Goal: Task Accomplishment & Management: Use online tool/utility

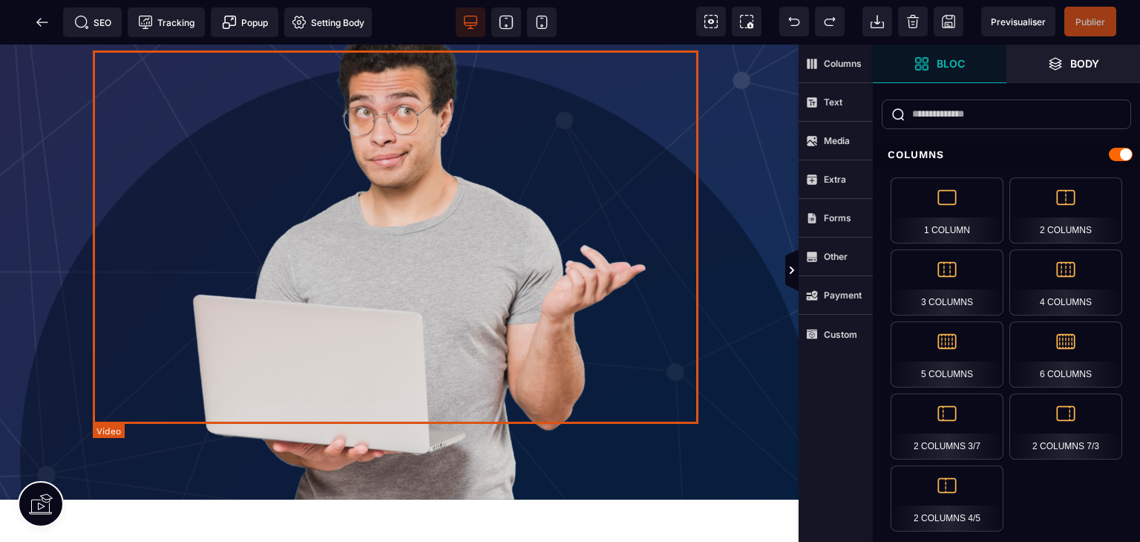
scroll to position [520, 0]
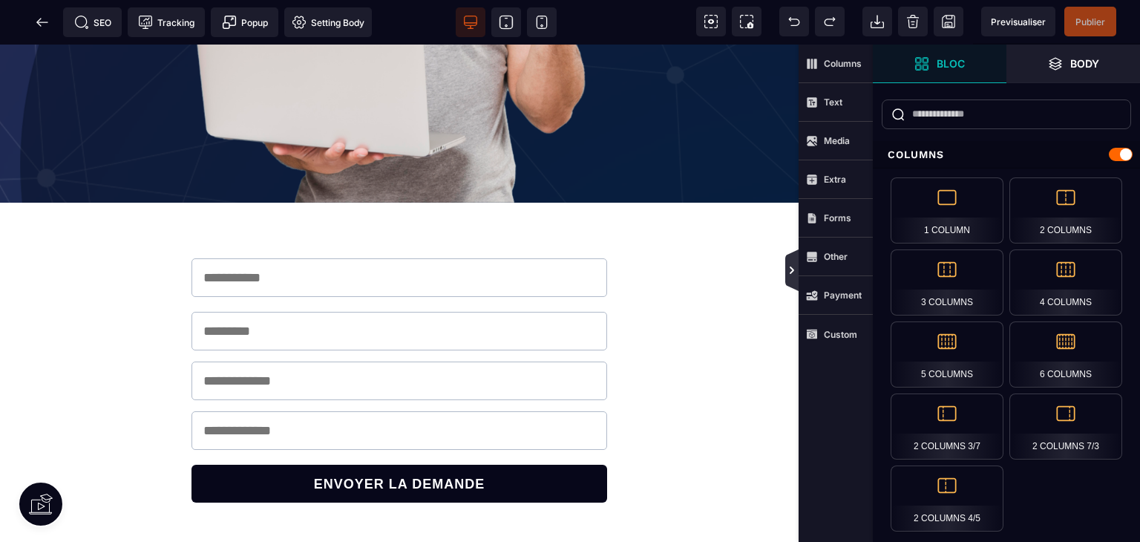
click at [793, 268] on icon at bounding box center [792, 270] width 4 height 7
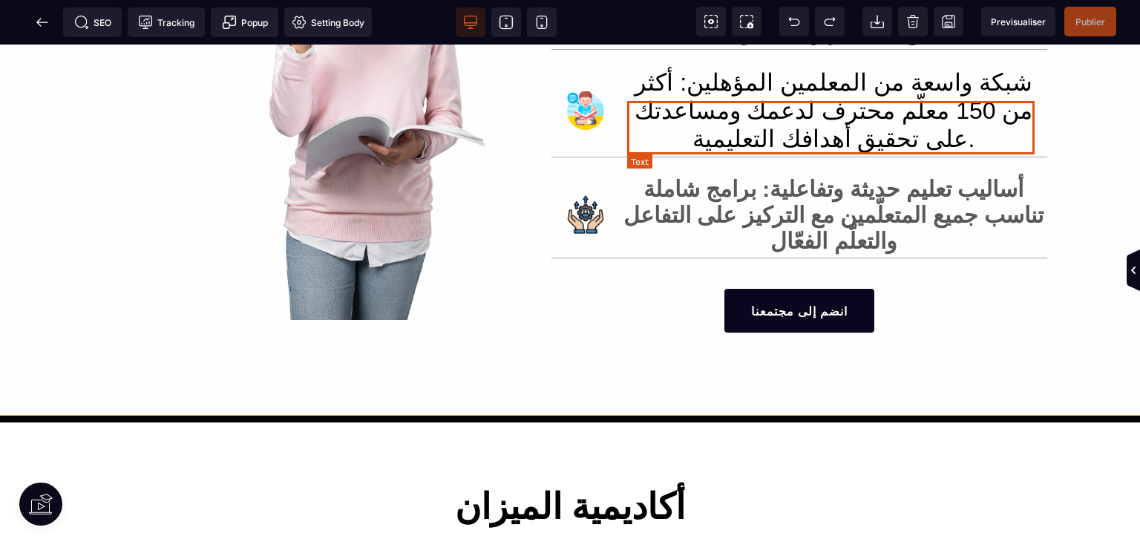
scroll to position [1255, 0]
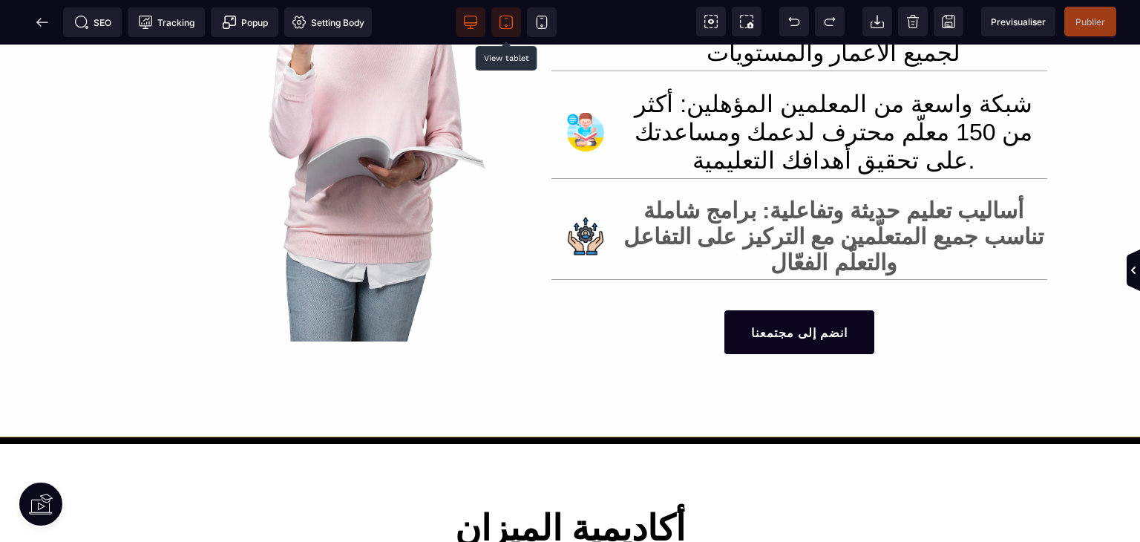
click at [516, 33] on span at bounding box center [506, 22] width 30 height 30
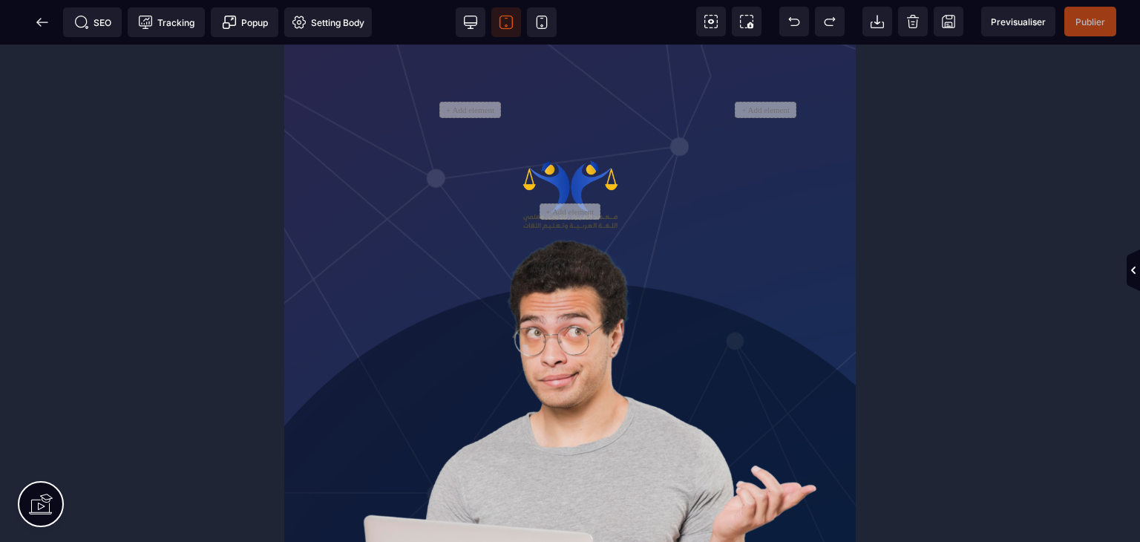
scroll to position [0, 0]
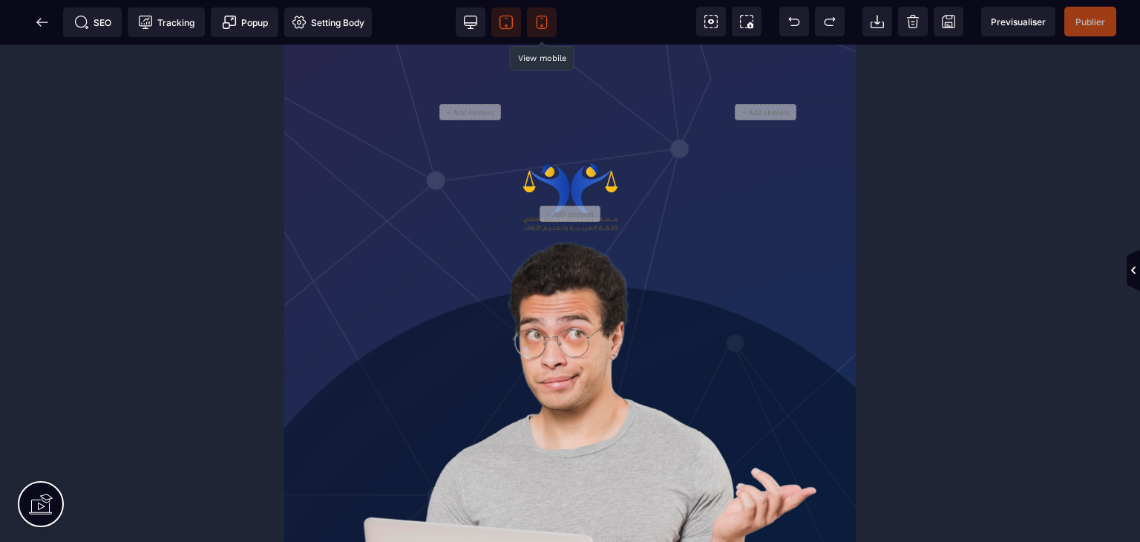
click at [545, 23] on icon at bounding box center [541, 22] width 15 height 15
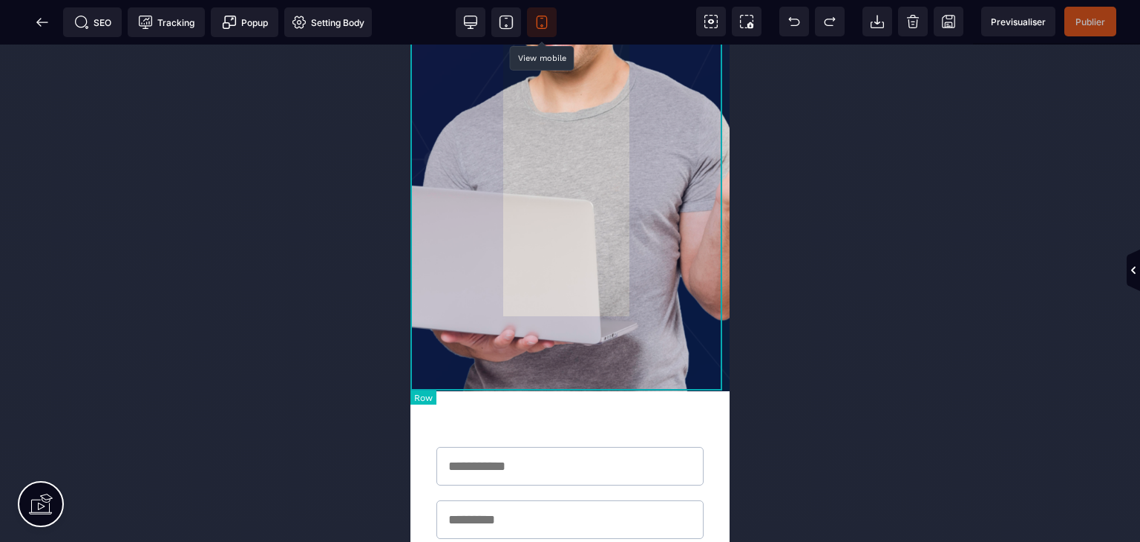
scroll to position [594, 0]
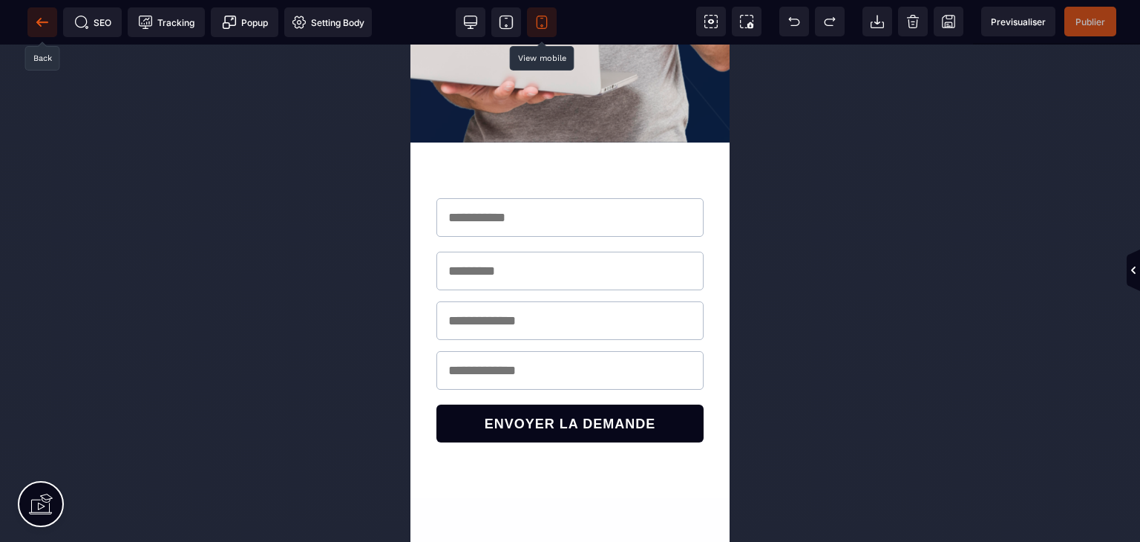
click at [45, 20] on icon at bounding box center [42, 22] width 15 height 15
